Goal: Complete application form

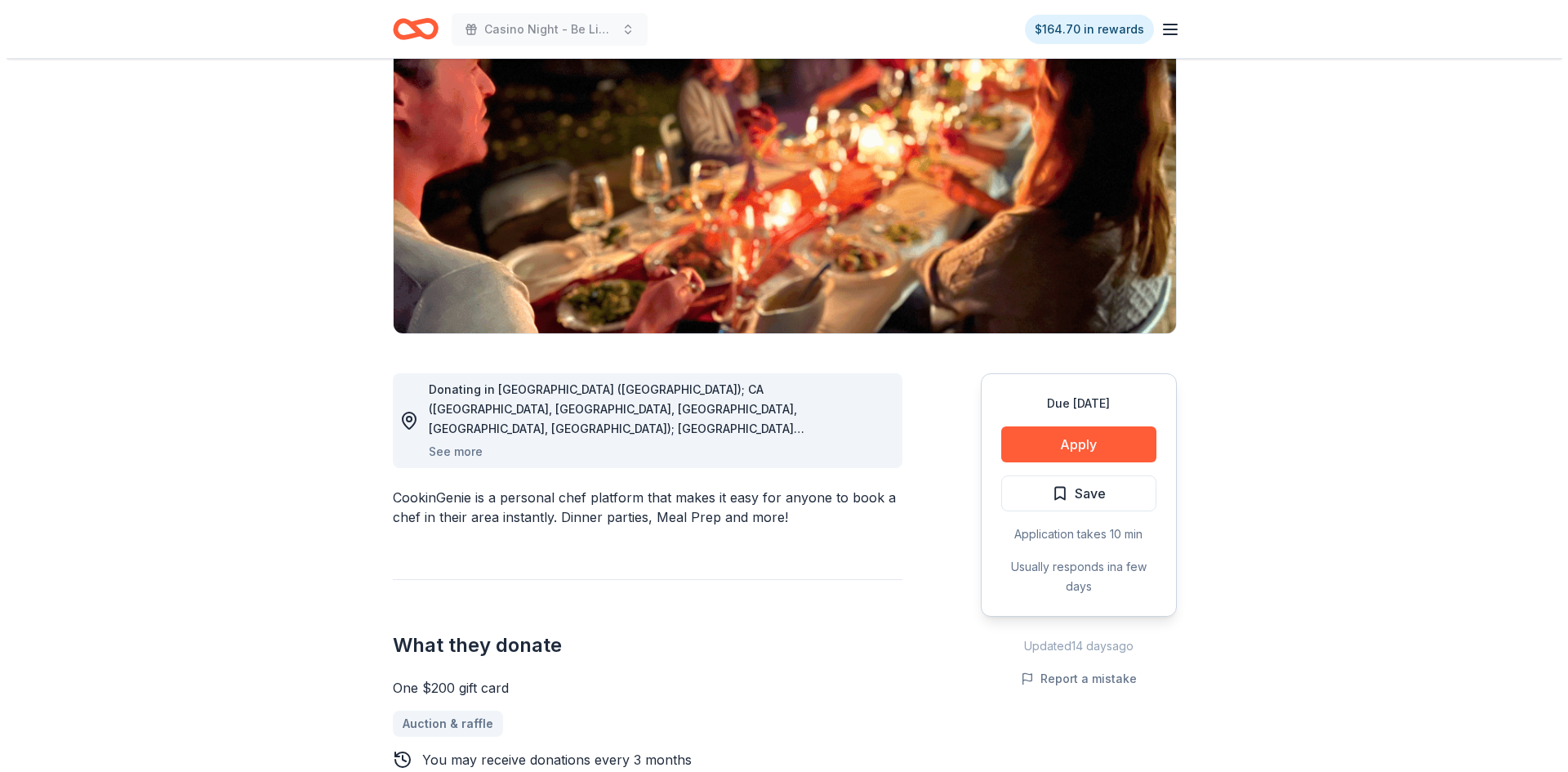
scroll to position [163, 0]
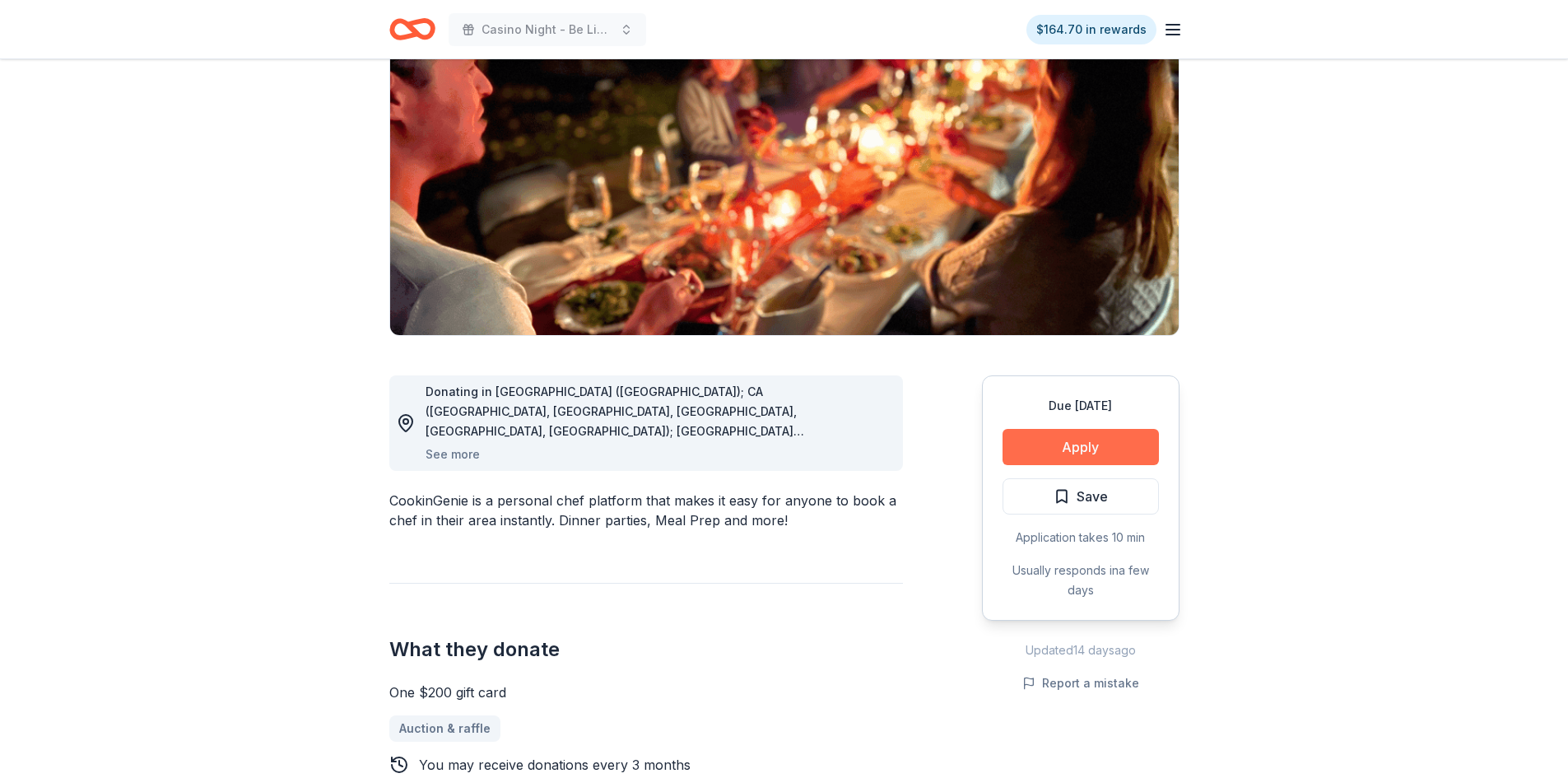
click at [1096, 454] on button "Apply" at bounding box center [1081, 447] width 156 height 37
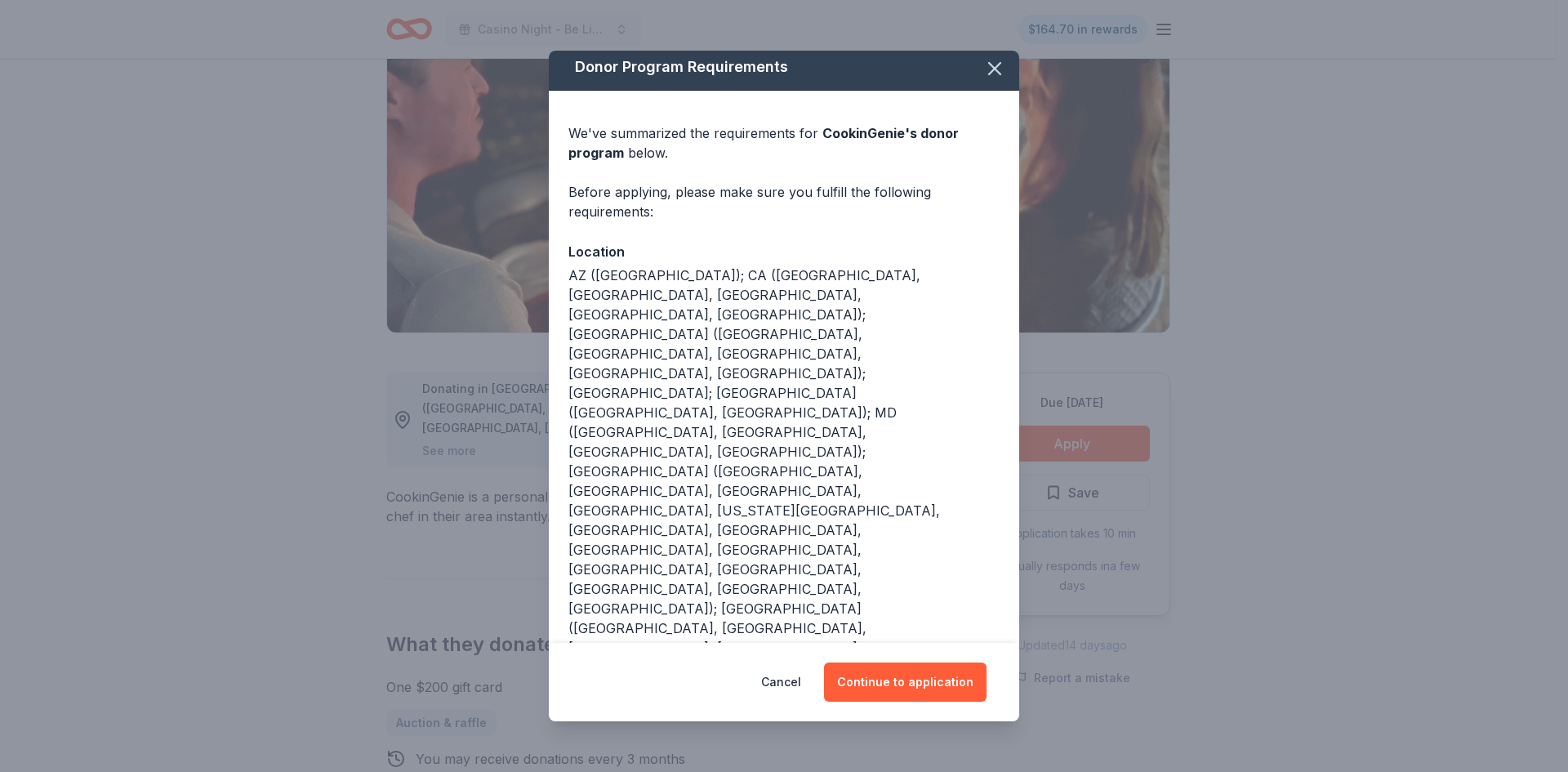
scroll to position [0, 0]
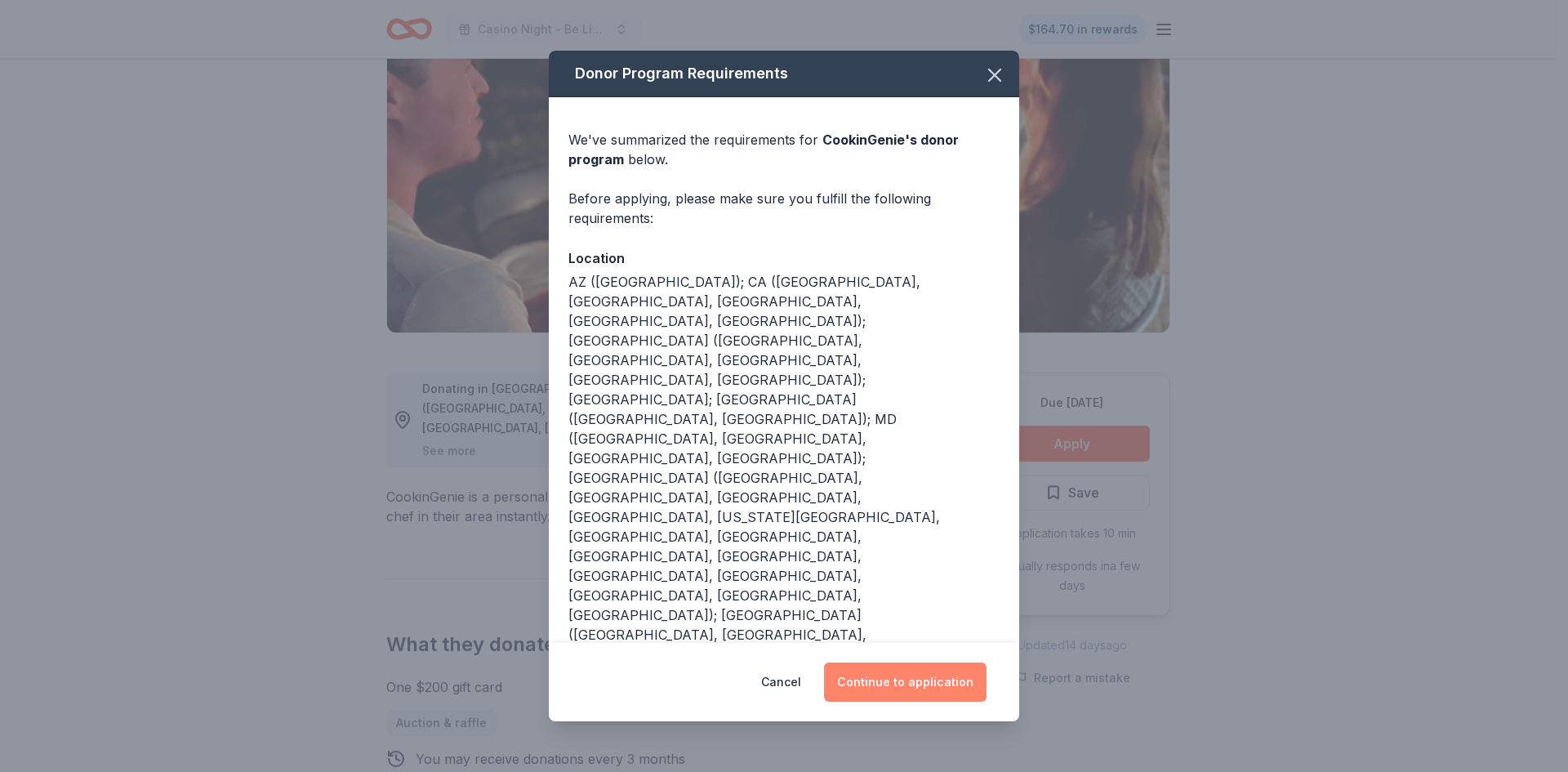
click at [905, 685] on button "Continue to application" at bounding box center [905, 681] width 162 height 39
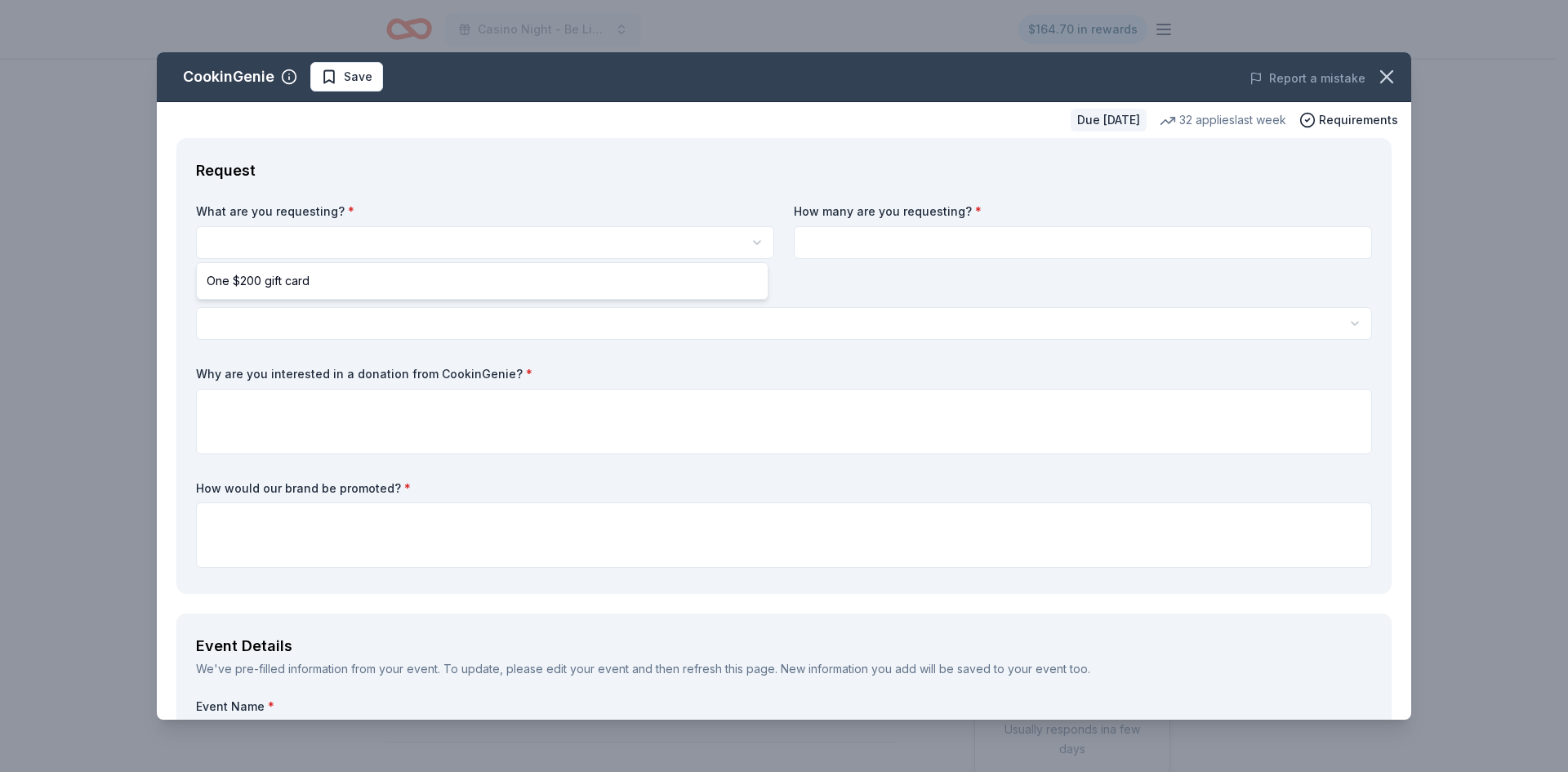
click at [490, 257] on body "Casino Night - Be Like Brit 15 Years $164.70 in rewards Due in 88 days Share Co…" at bounding box center [778, 386] width 1555 height 772
select select "One $200 gift card"
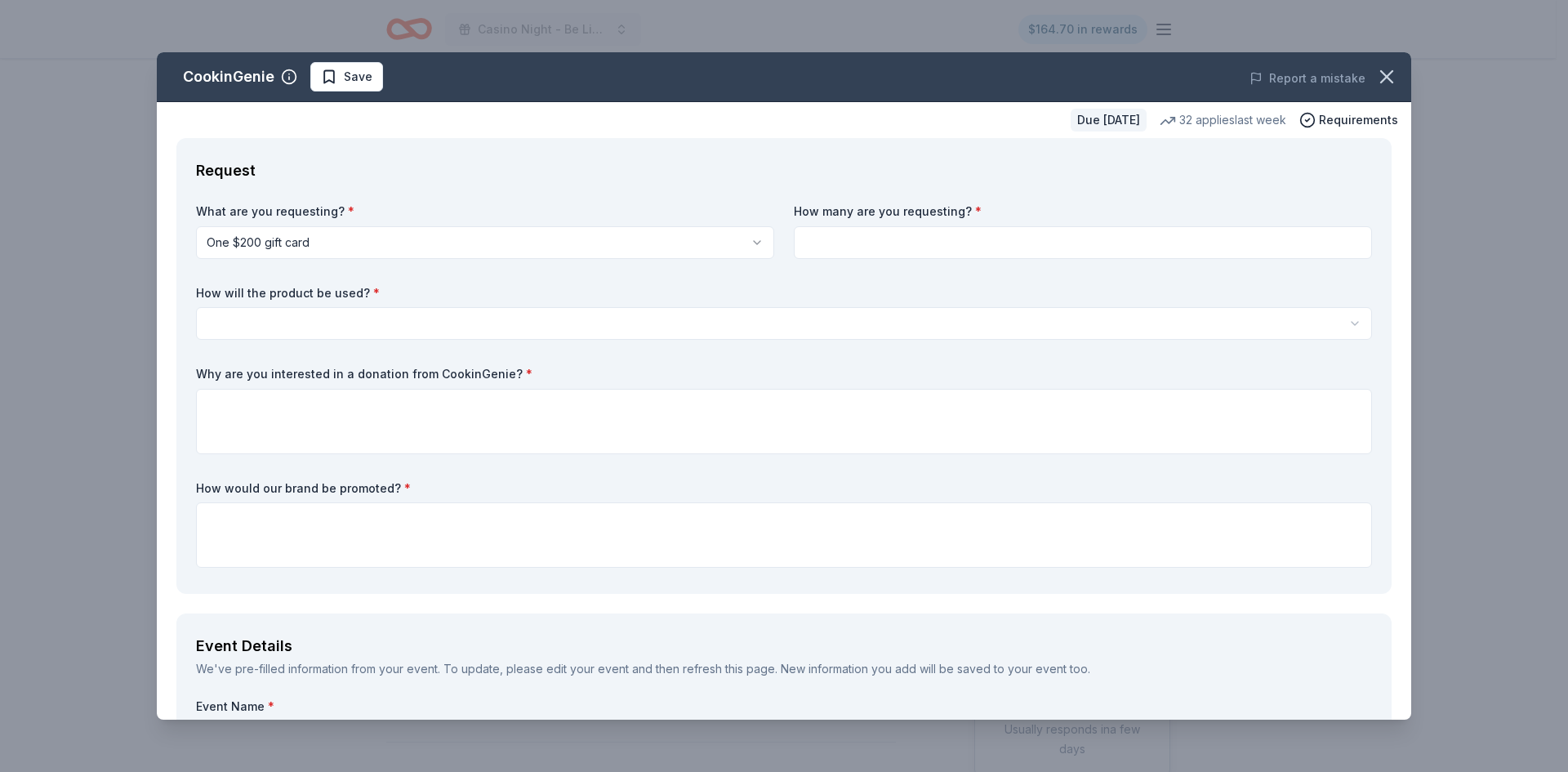
click at [868, 248] on input at bounding box center [1083, 242] width 578 height 33
type input "1"
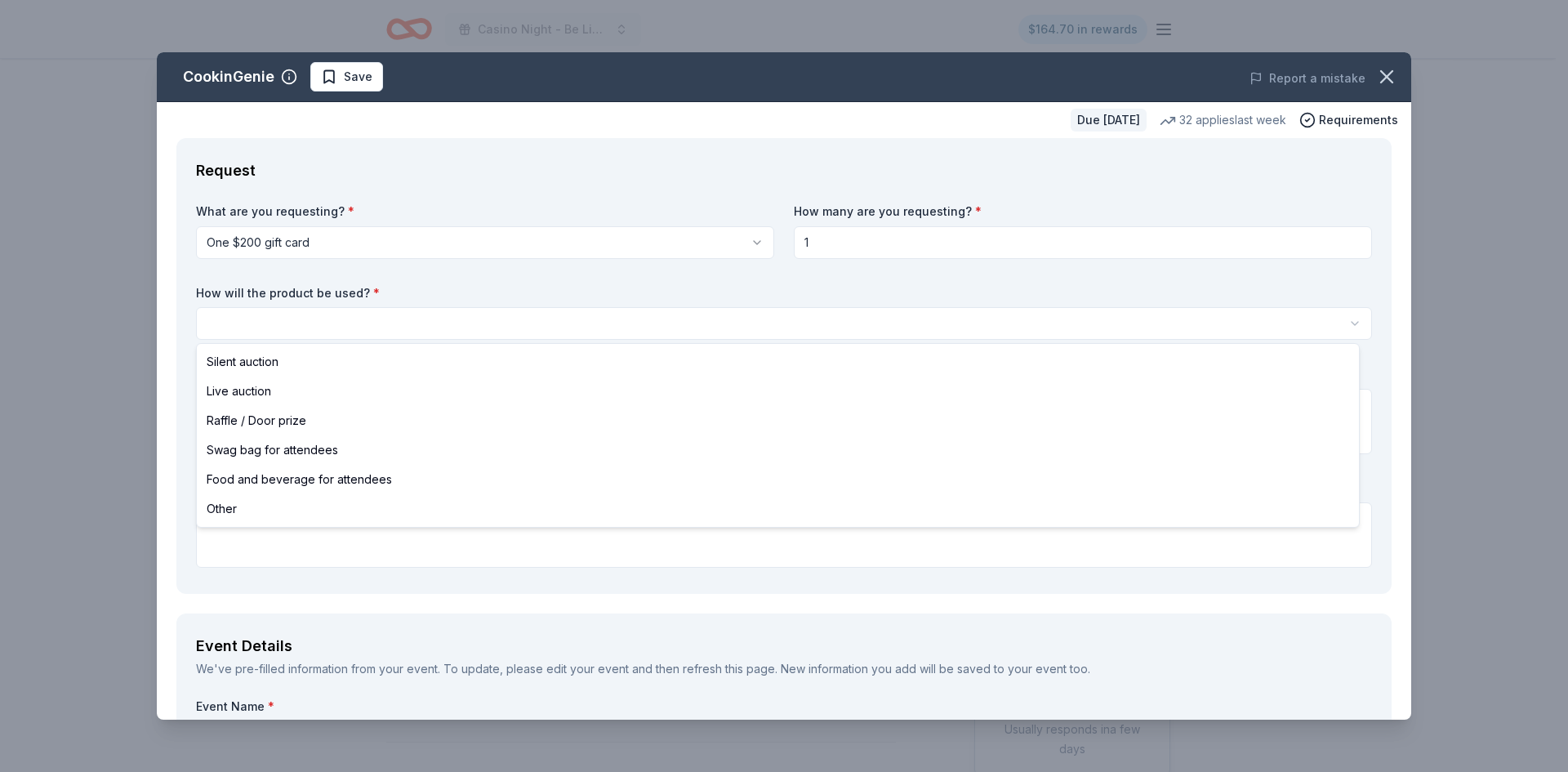
click at [461, 328] on html "Casino Night - Be Like Brit 15 Years $164.70 in rewards Due in 88 days Share Co…" at bounding box center [784, 386] width 1568 height 772
select select "silentAuction"
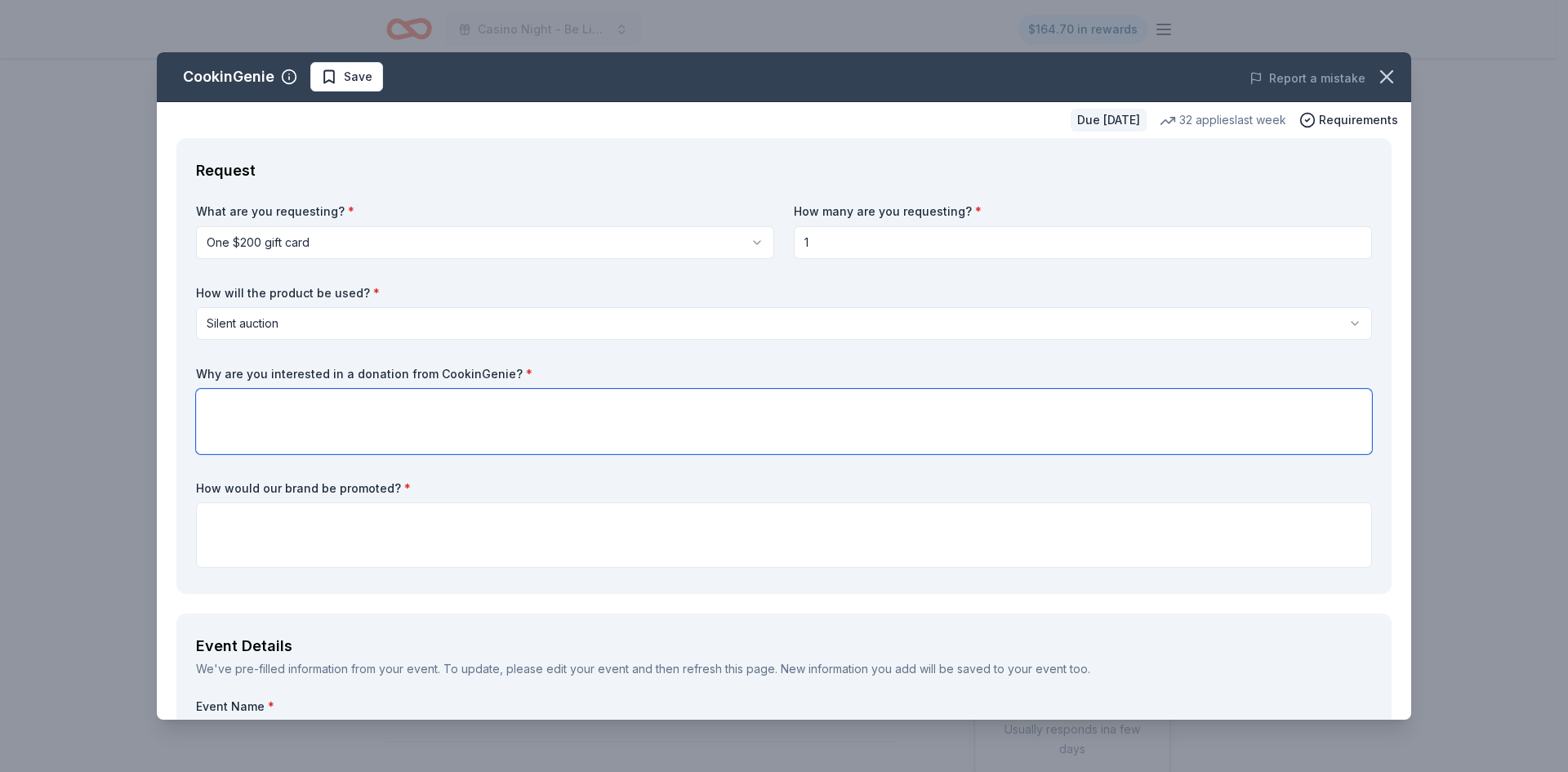
click at [290, 408] on textarea at bounding box center [784, 422] width 1176 height 66
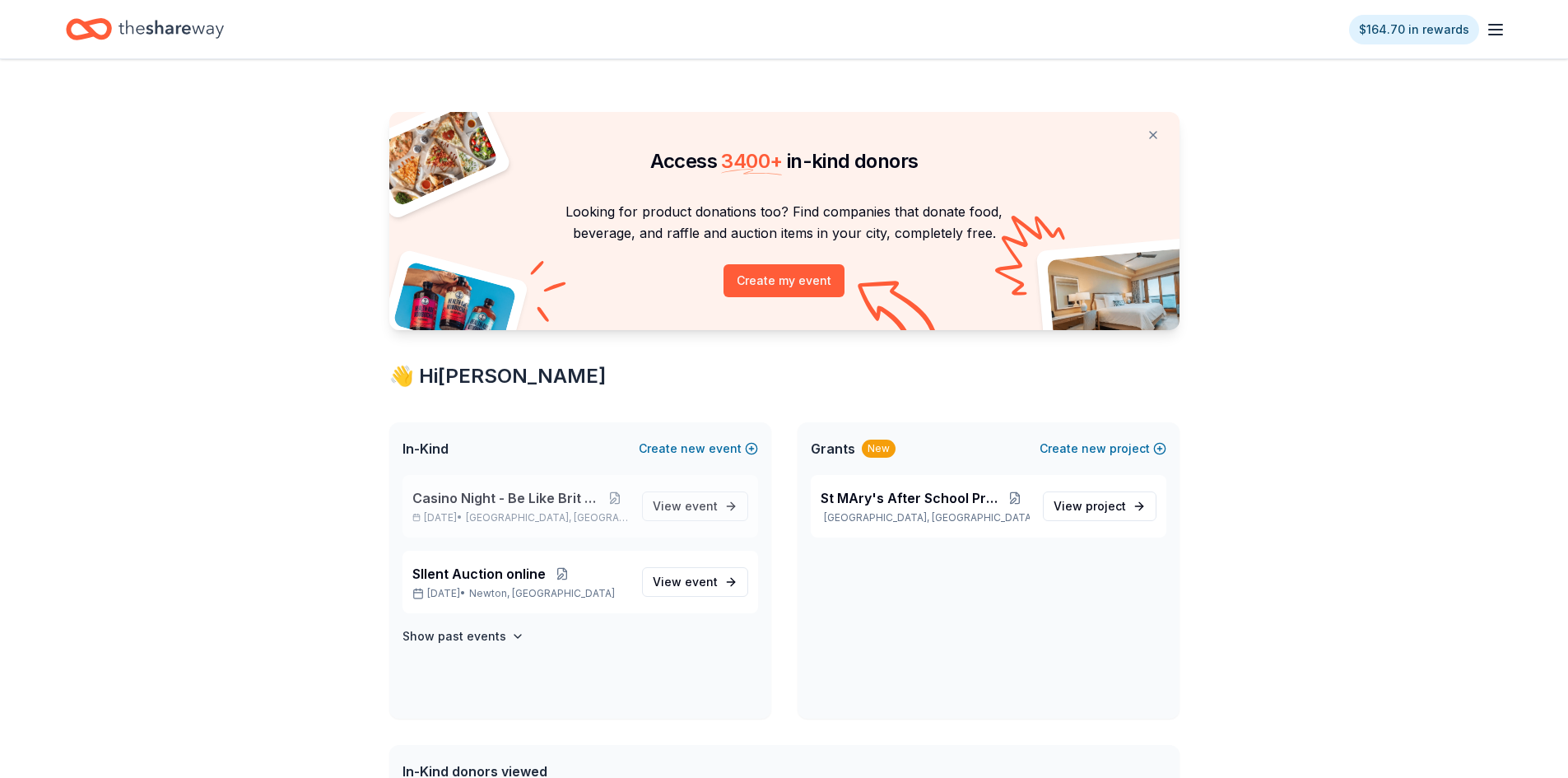
click at [499, 502] on span "Casino Night - Be Like Brit 15 Years" at bounding box center [508, 498] width 189 height 20
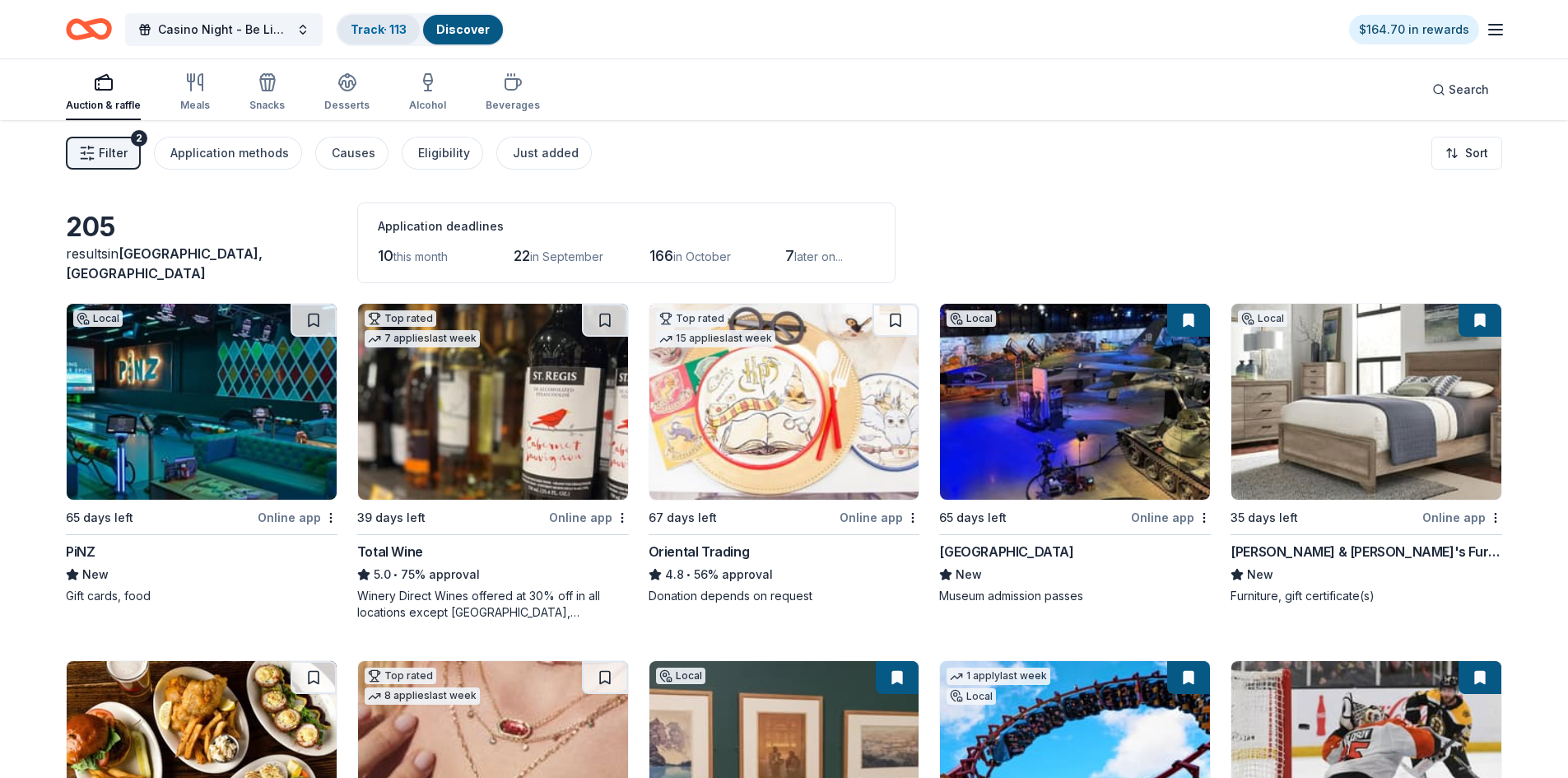
click at [384, 31] on link "Track · 113" at bounding box center [379, 30] width 56 height 14
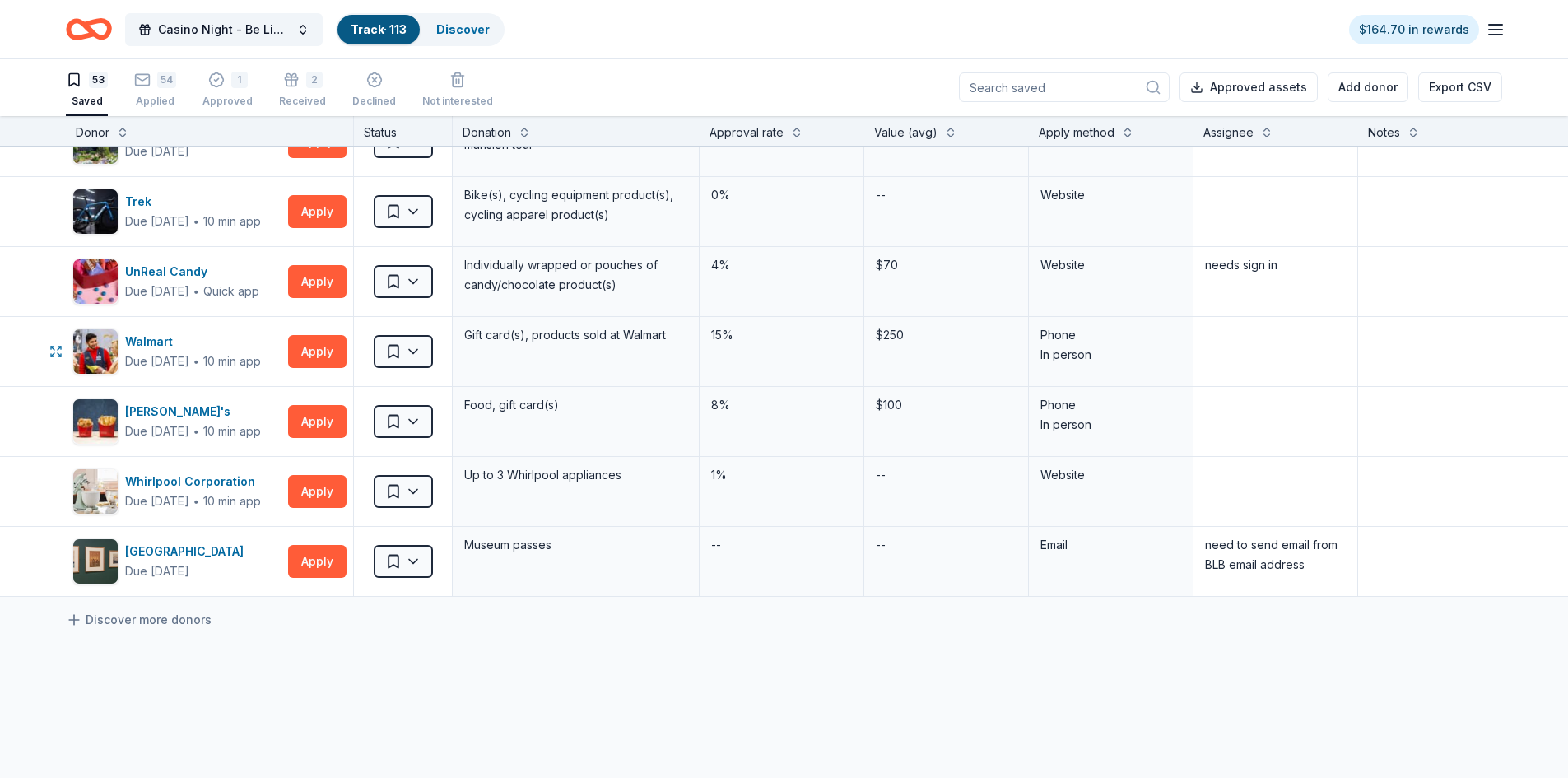
scroll to position [3294, 0]
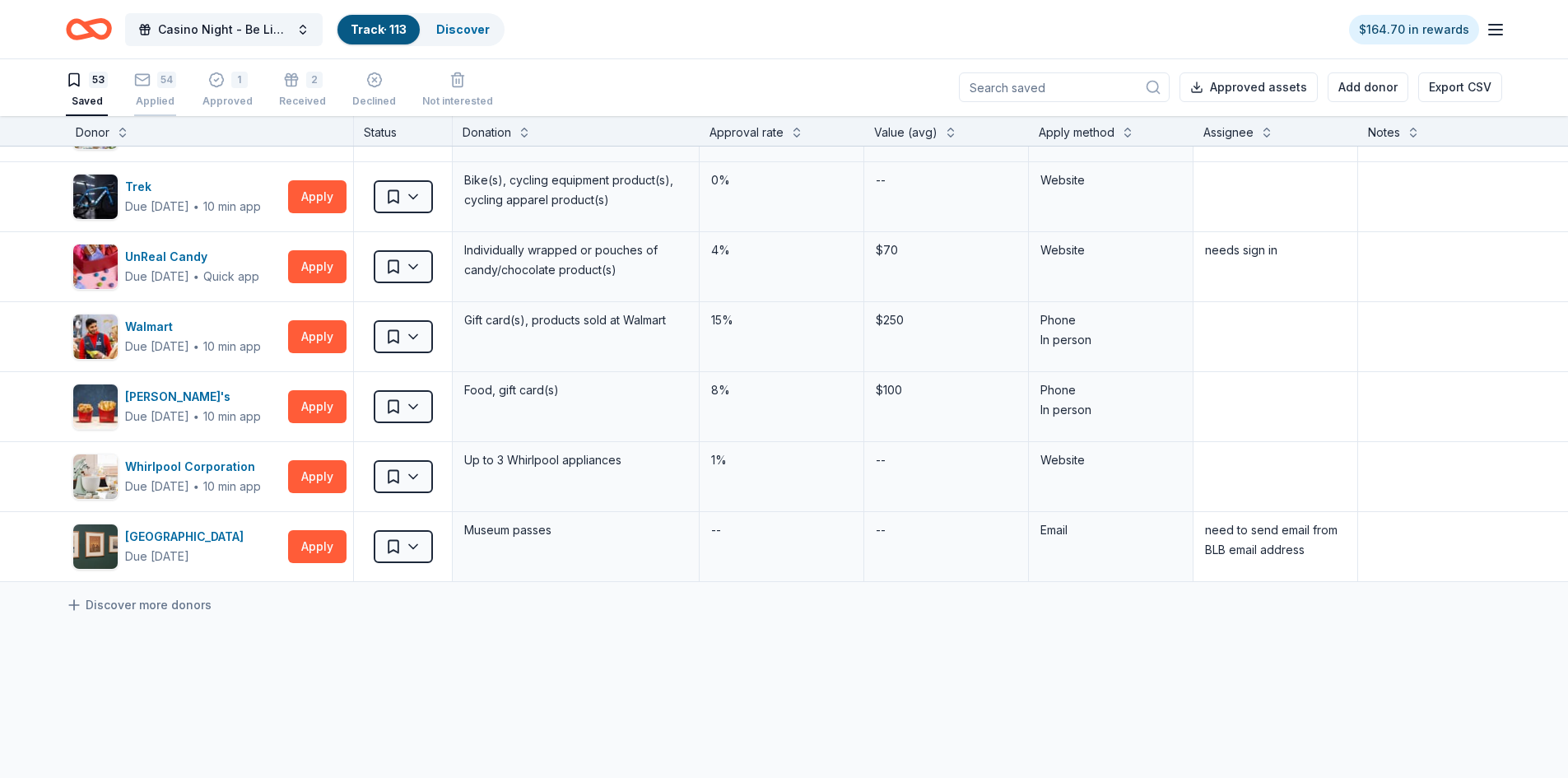
click at [162, 88] on div "54 Applied" at bounding box center [155, 90] width 42 height 37
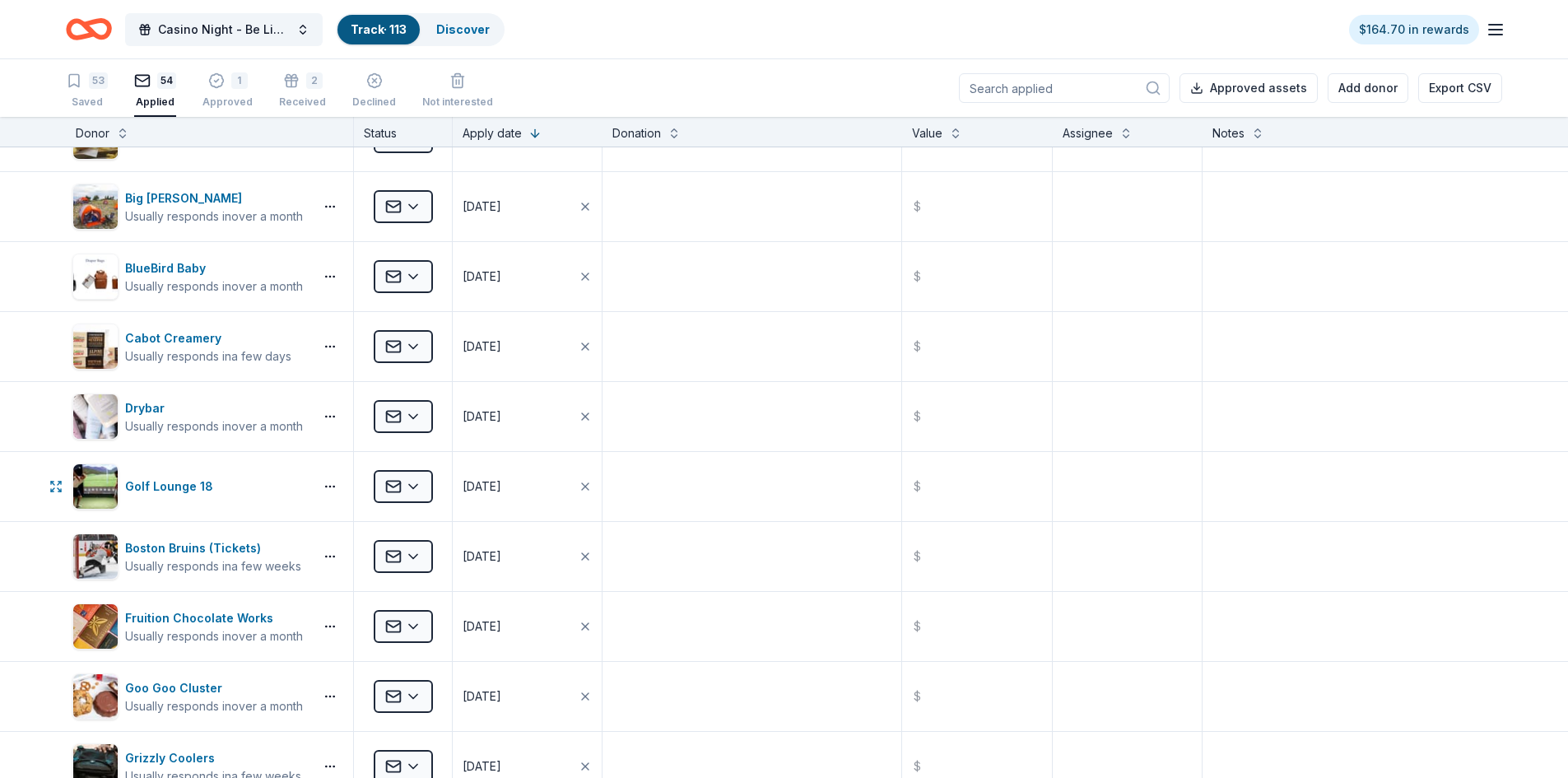
scroll to position [1697, 0]
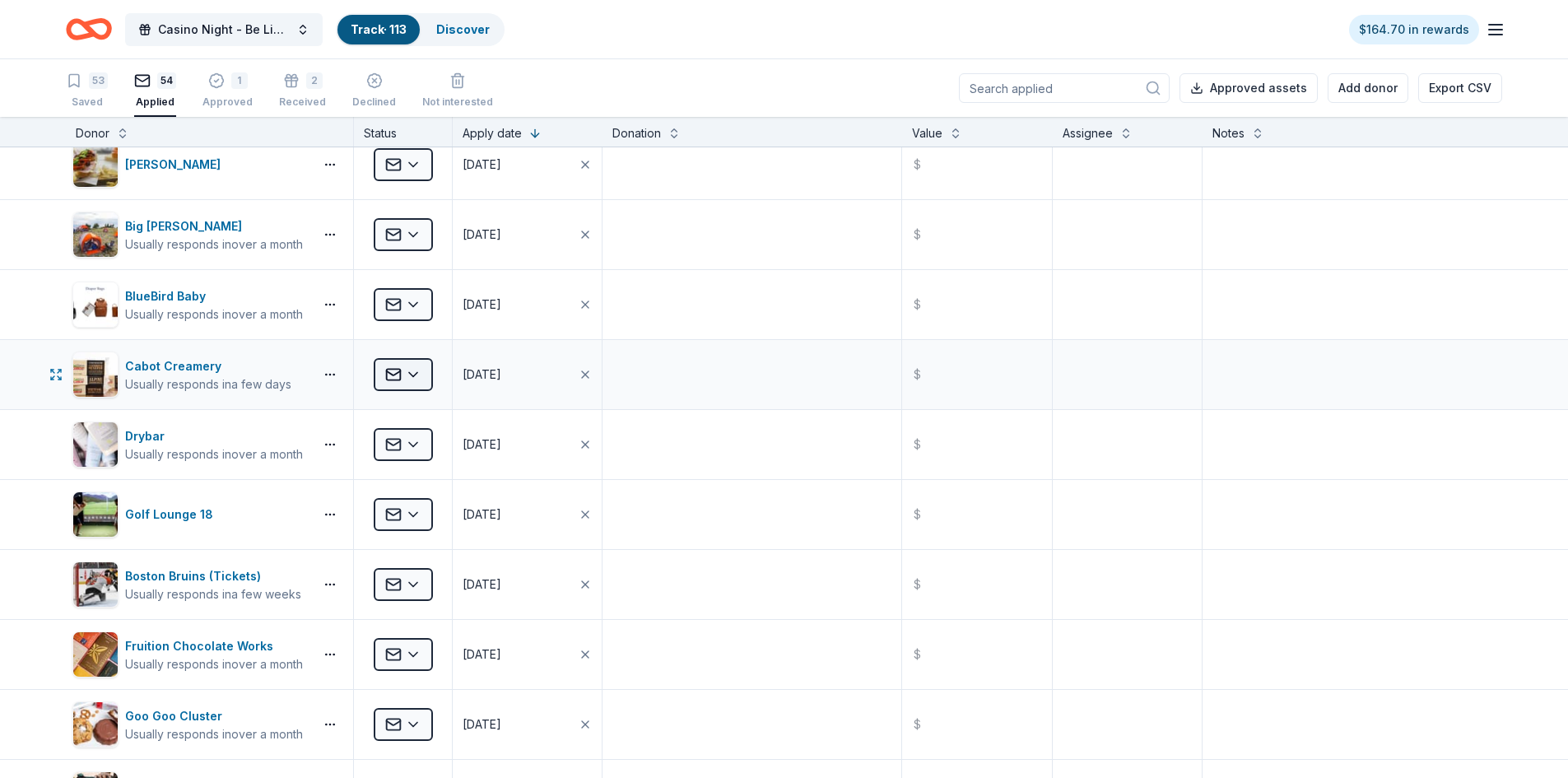
click at [418, 379] on html "Casino Night - Be Like Brit 15 Years Track · 113 Discover $164.70 in rewards 53…" at bounding box center [784, 389] width 1568 height 778
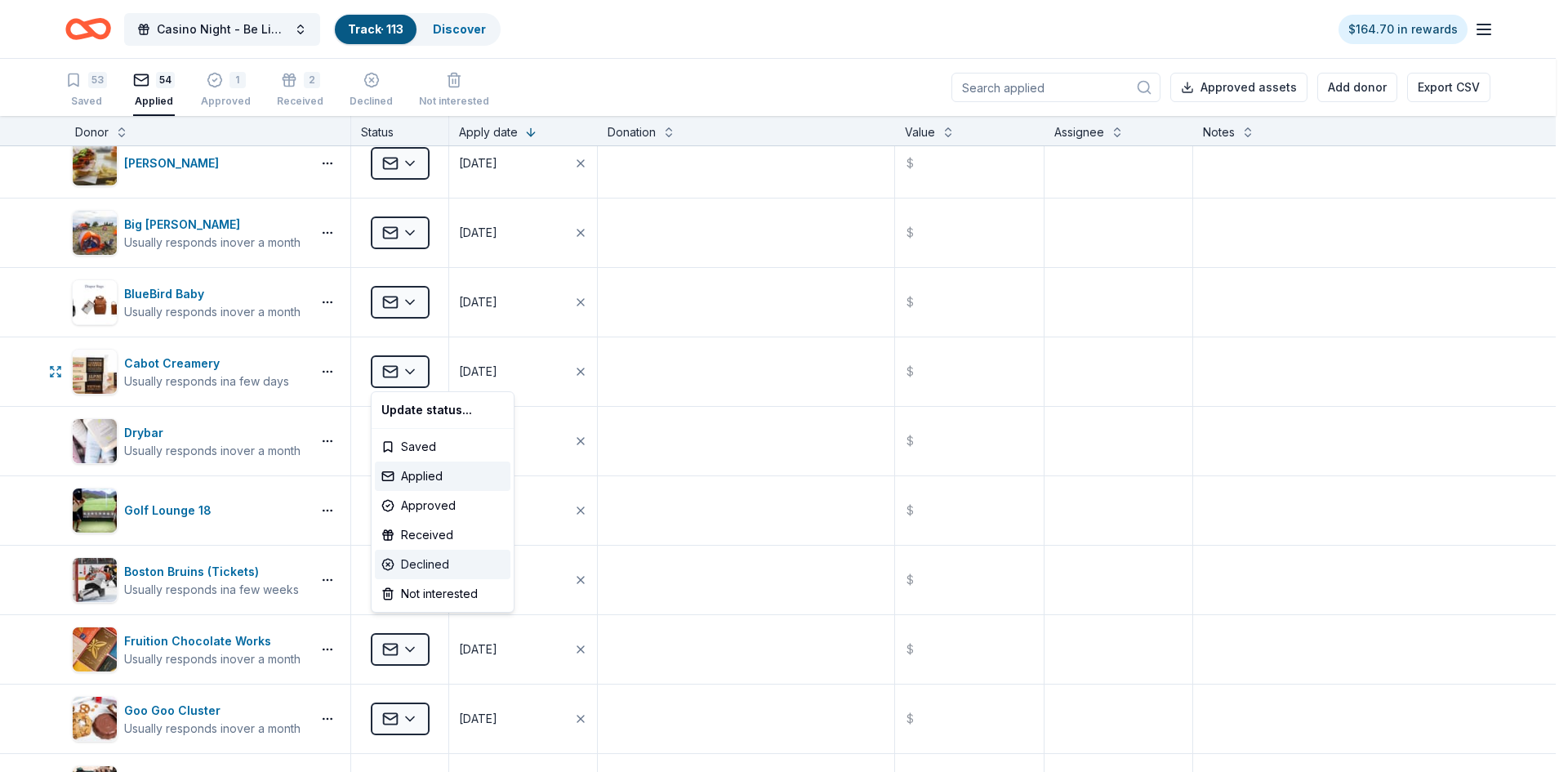
click at [434, 565] on div "Declined" at bounding box center [442, 564] width 135 height 29
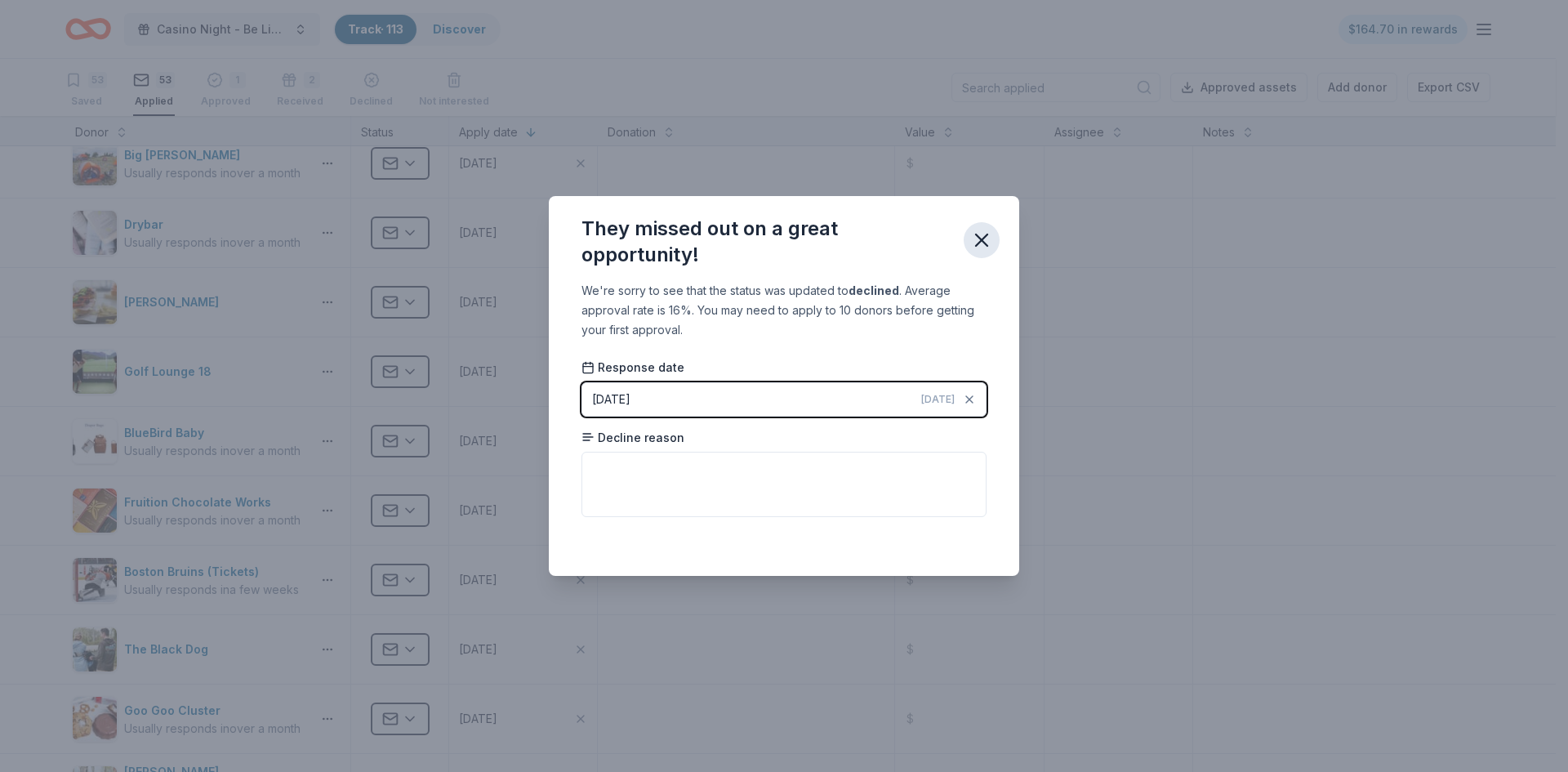
click at [982, 241] on icon "button" at bounding box center [981, 240] width 11 height 11
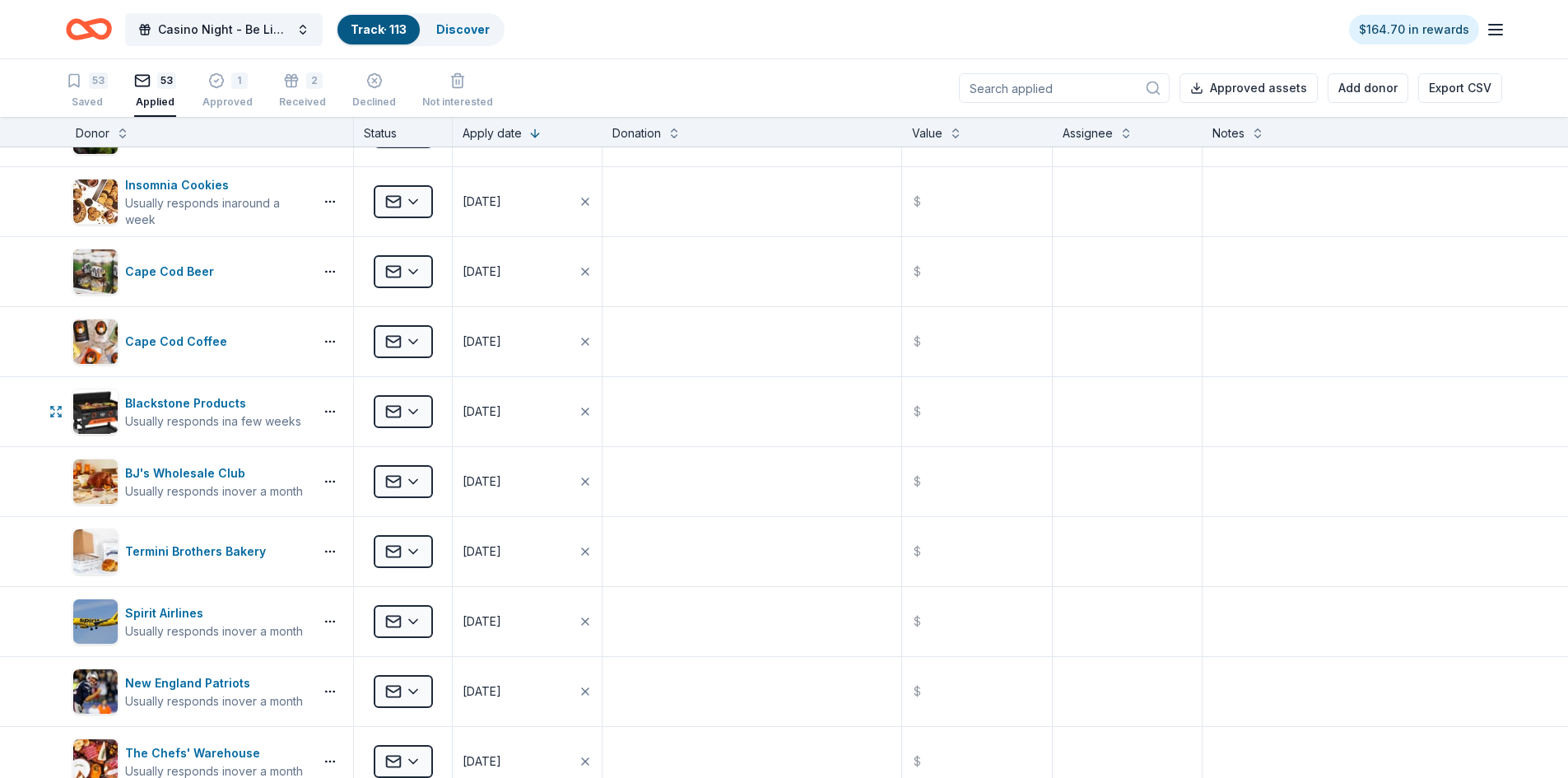
scroll to position [0, 0]
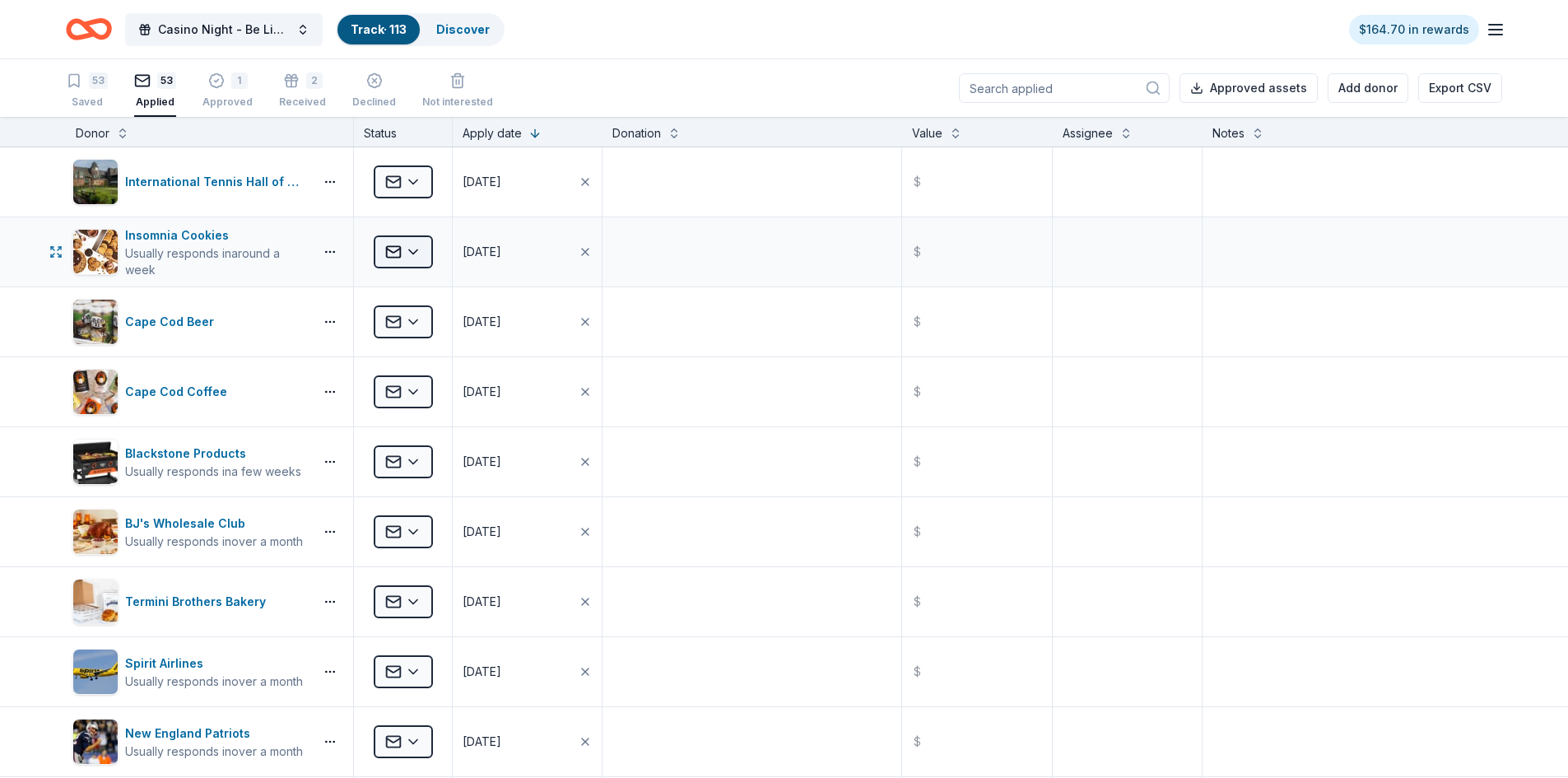
click at [420, 250] on html "Casino Night - Be Like Brit 15 Years Track · 113 Discover $164.70 in rewards 53…" at bounding box center [784, 389] width 1568 height 778
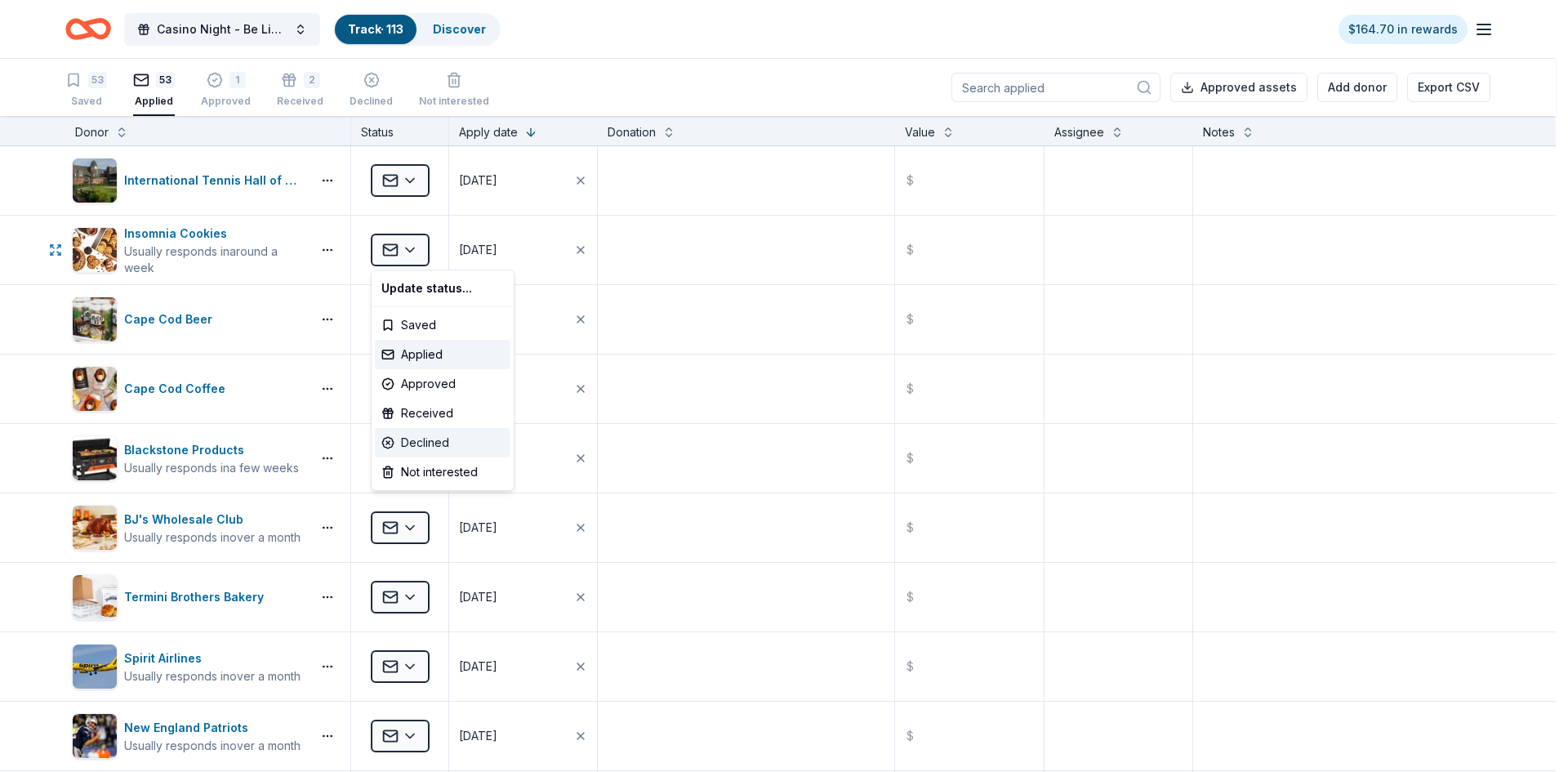
click at [430, 444] on div "Declined" at bounding box center [442, 442] width 135 height 29
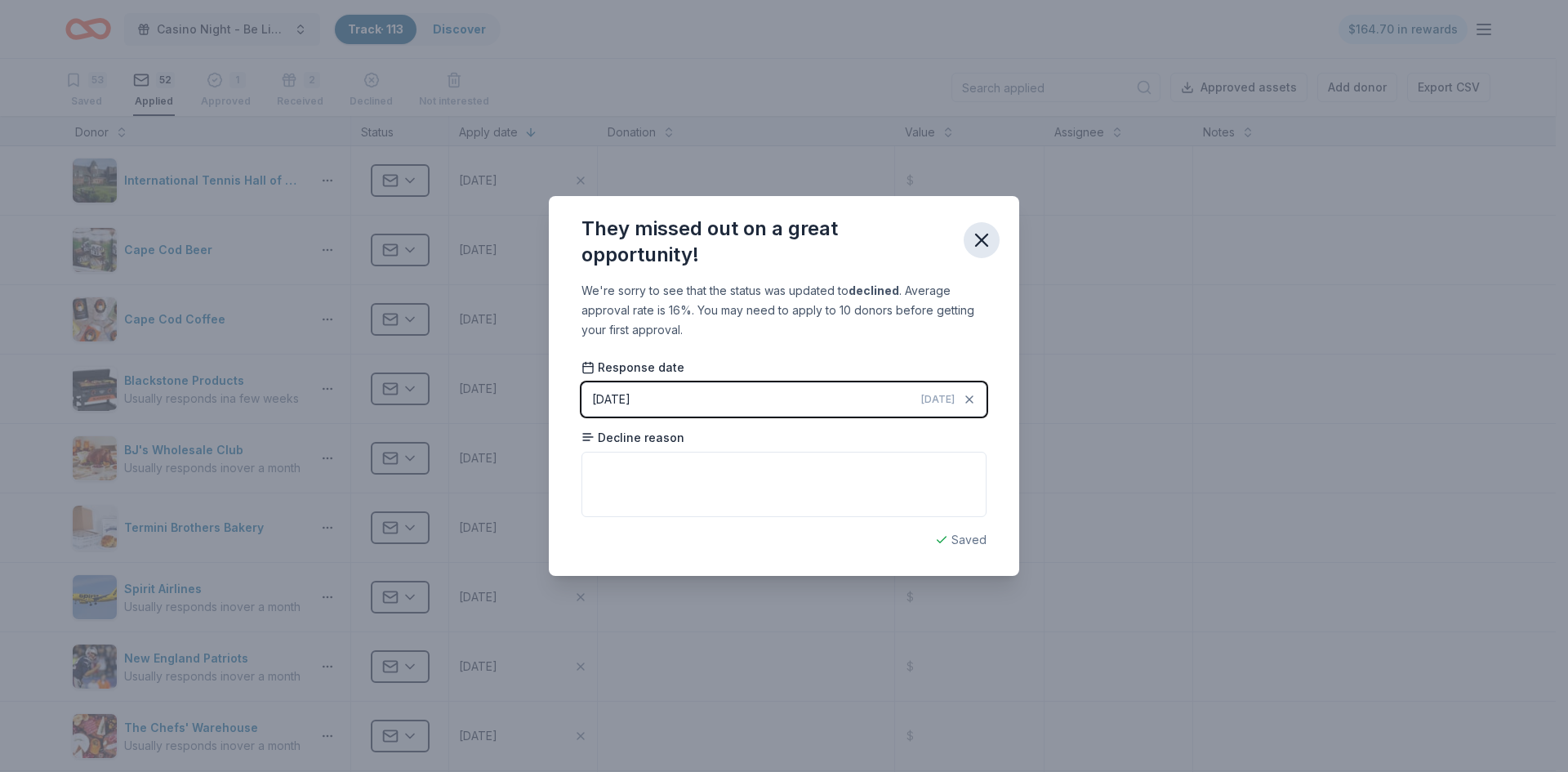
click at [982, 245] on icon "button" at bounding box center [981, 240] width 23 height 23
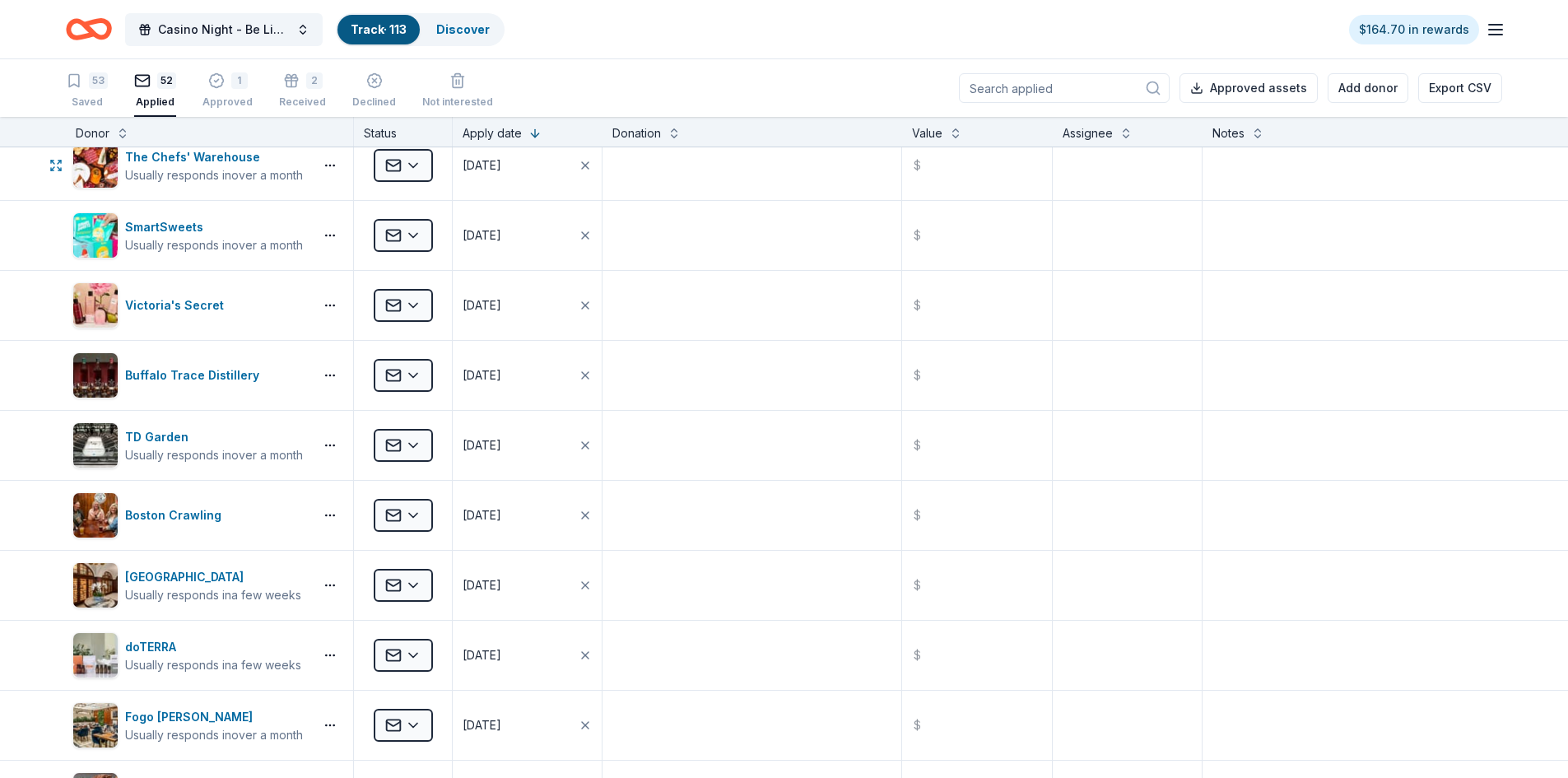
scroll to position [659, 0]
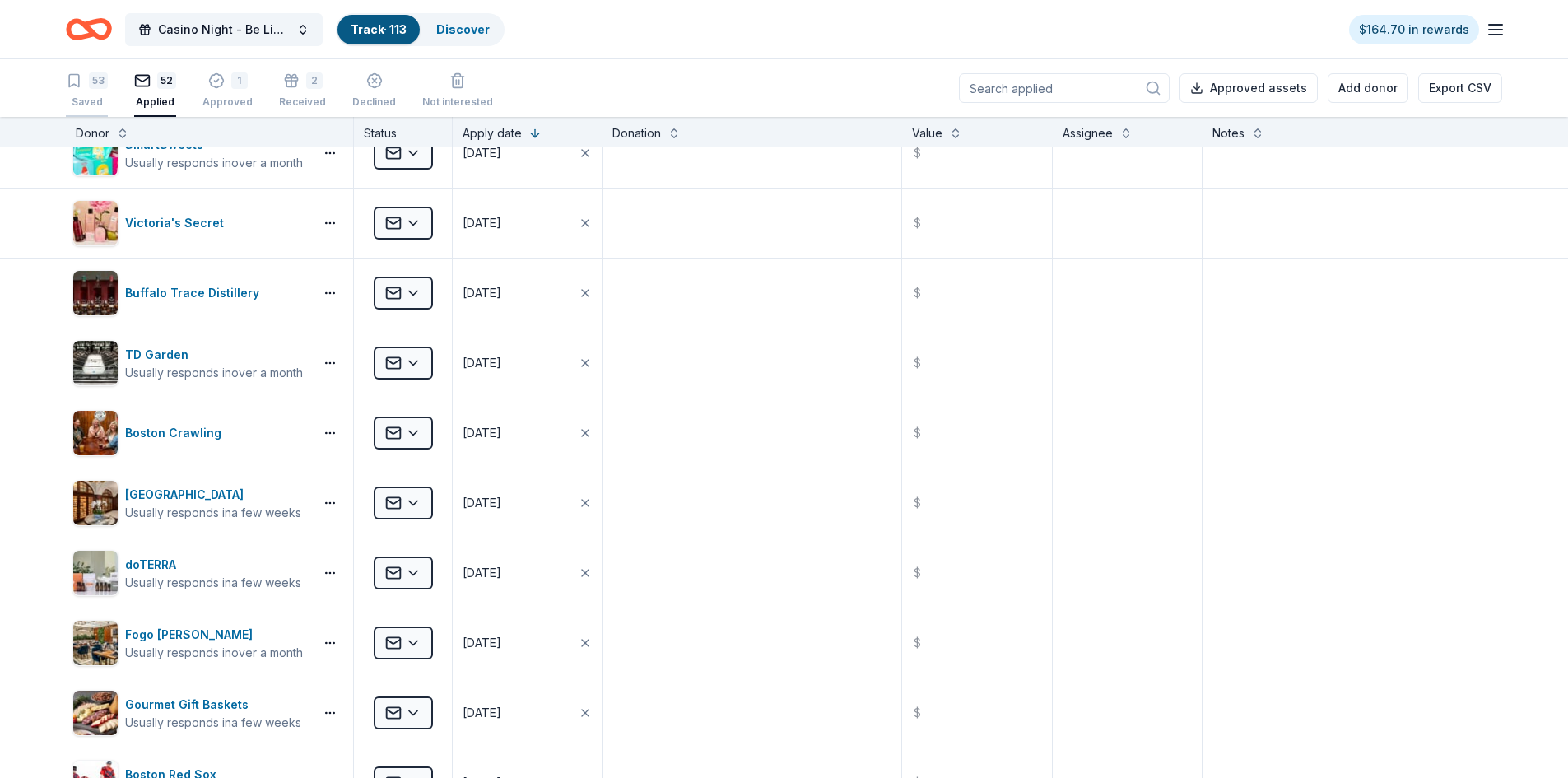
click at [83, 90] on div "53 Saved" at bounding box center [87, 90] width 42 height 37
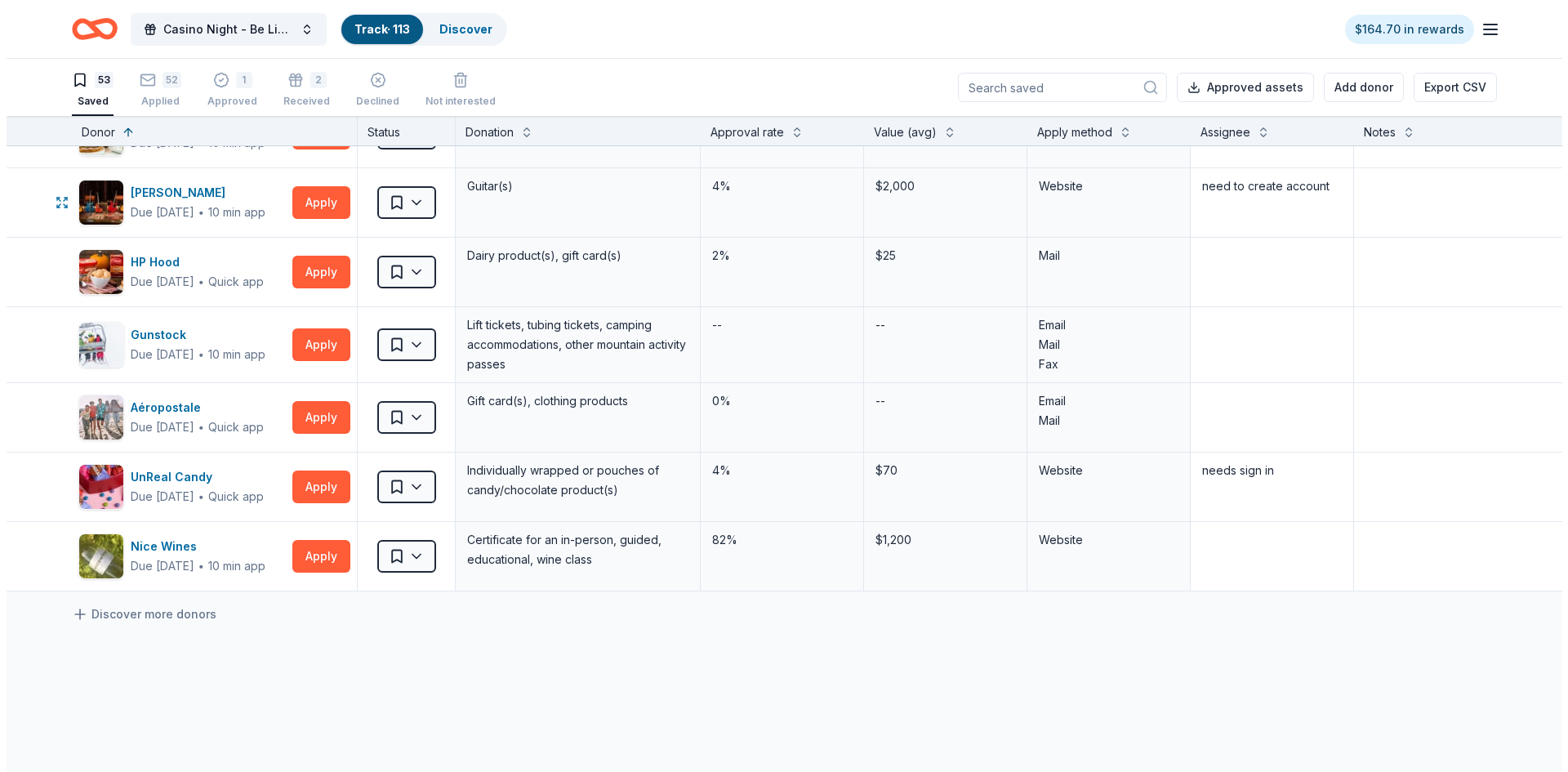
scroll to position [3268, 0]
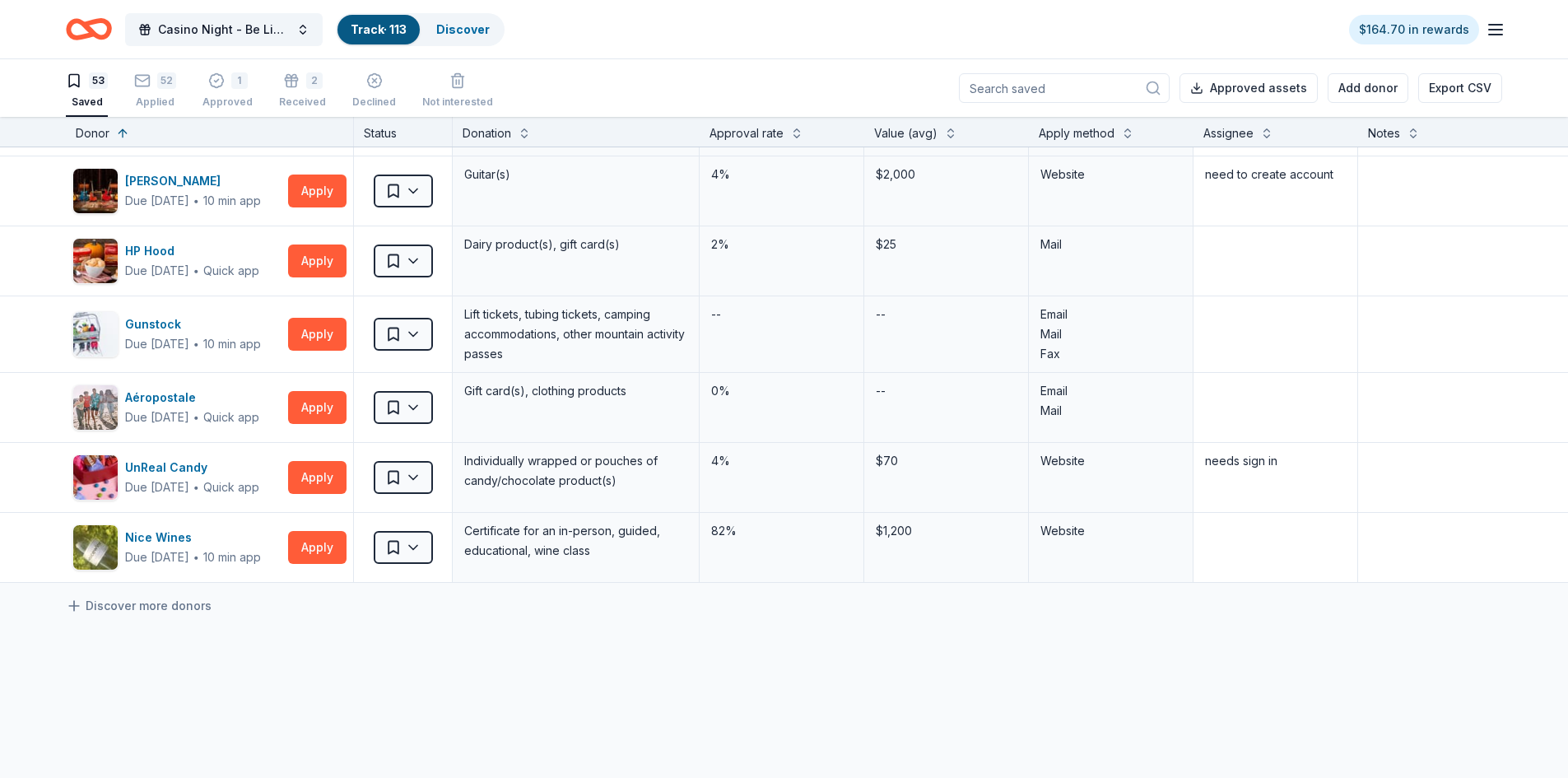
click at [391, 37] on div "Track · 113" at bounding box center [378, 30] width 83 height 30
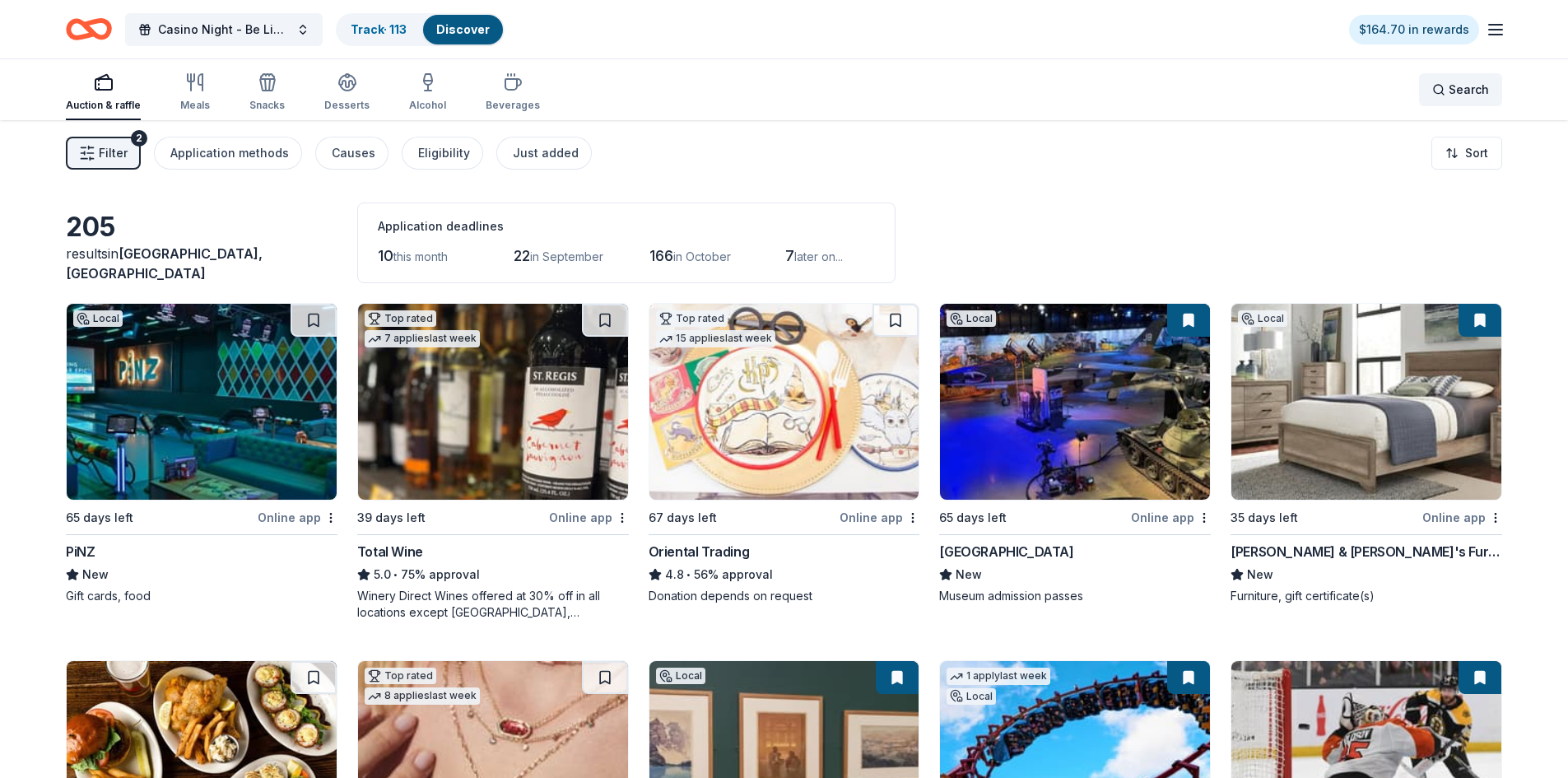
click at [1452, 83] on span "Search" at bounding box center [1469, 90] width 40 height 20
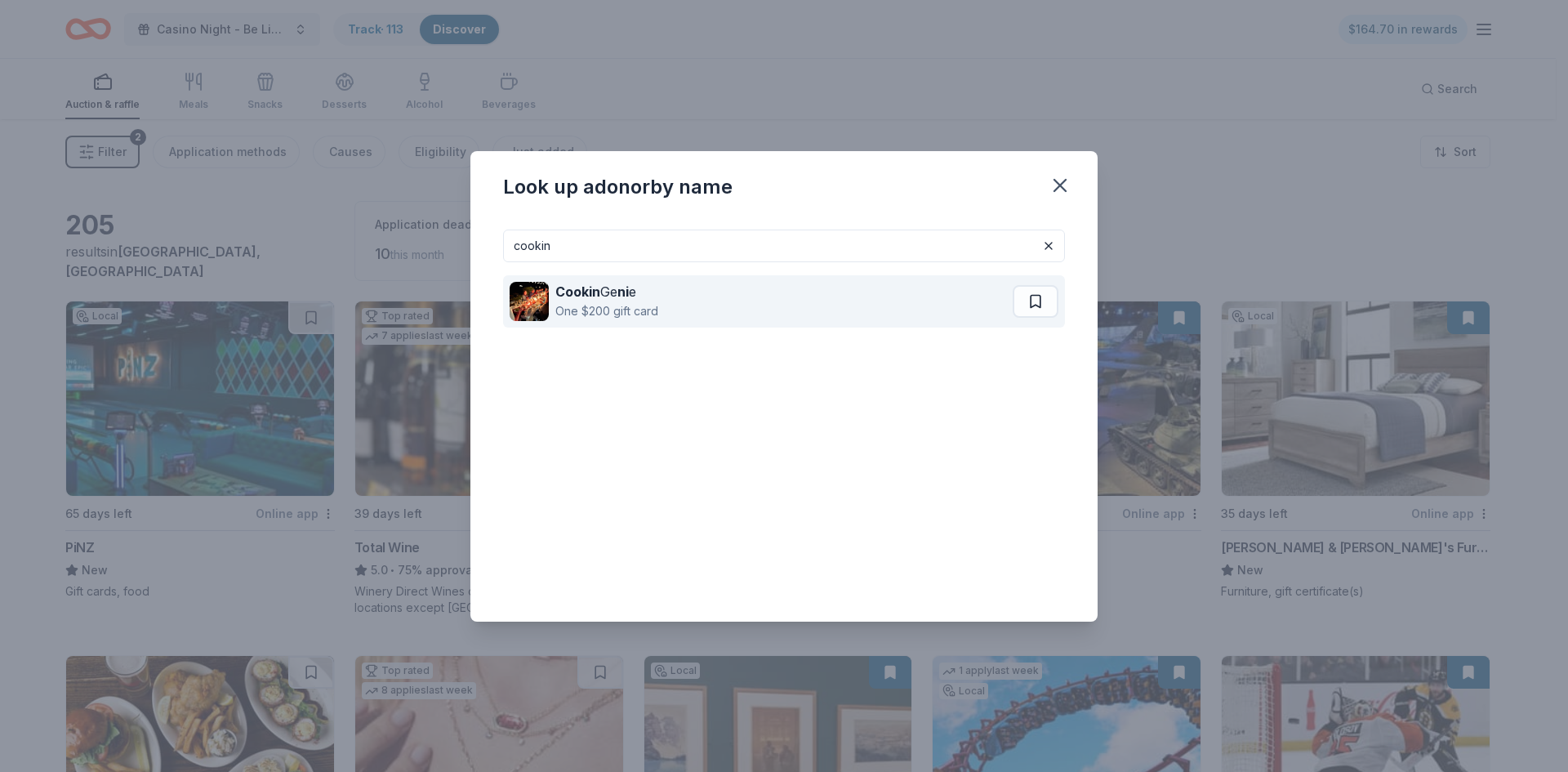
type input "cookin"
click at [594, 290] on strong "Cookin" at bounding box center [578, 292] width 45 height 16
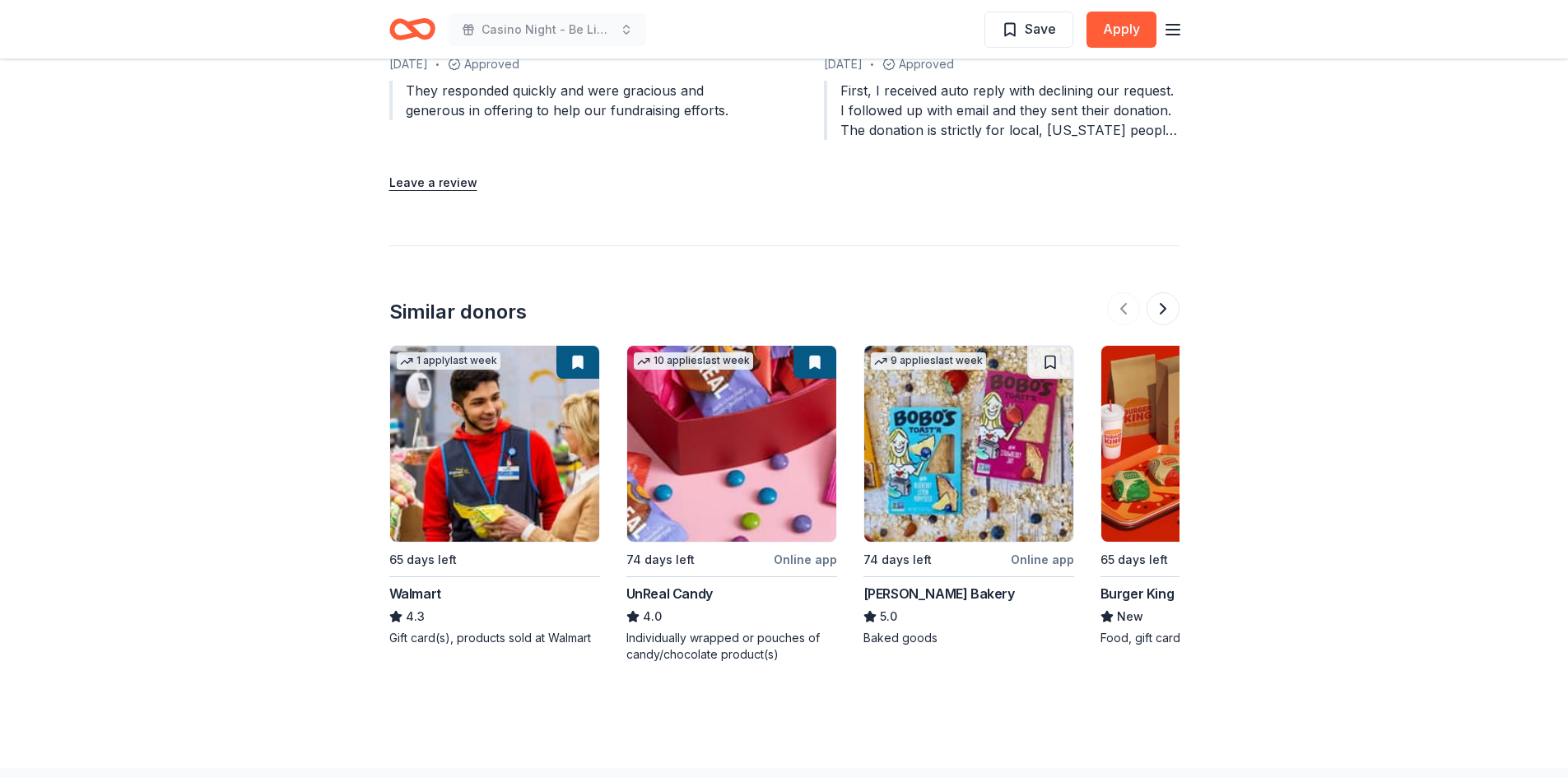
scroll to position [1894, 0]
